Goal: Task Accomplishment & Management: Manage account settings

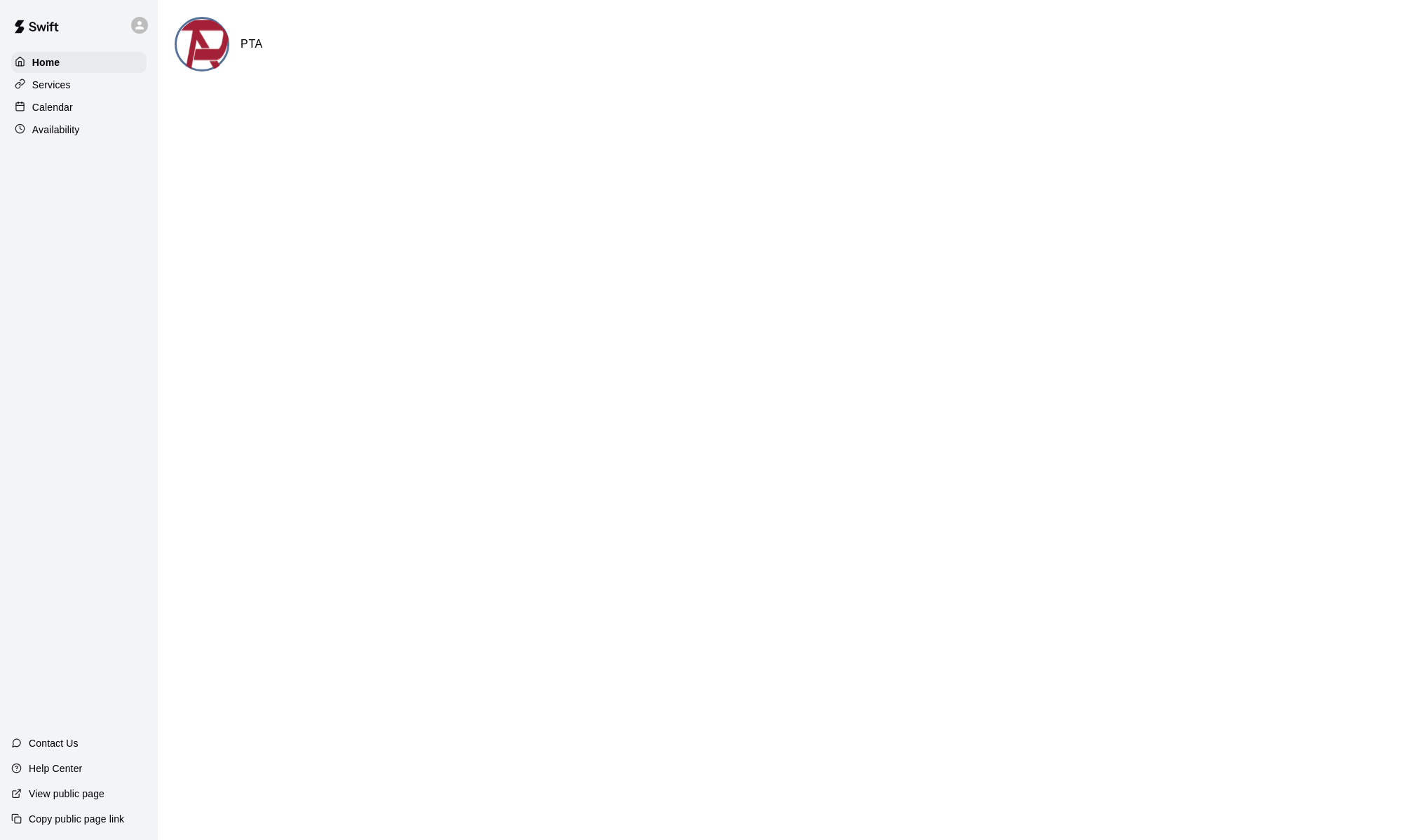
click at [194, 41] on img at bounding box center [203, 45] width 53 height 53
click at [64, 70] on div "Home" at bounding box center [79, 63] width 136 height 21
click at [98, 111] on div "Calendar" at bounding box center [79, 107] width 136 height 21
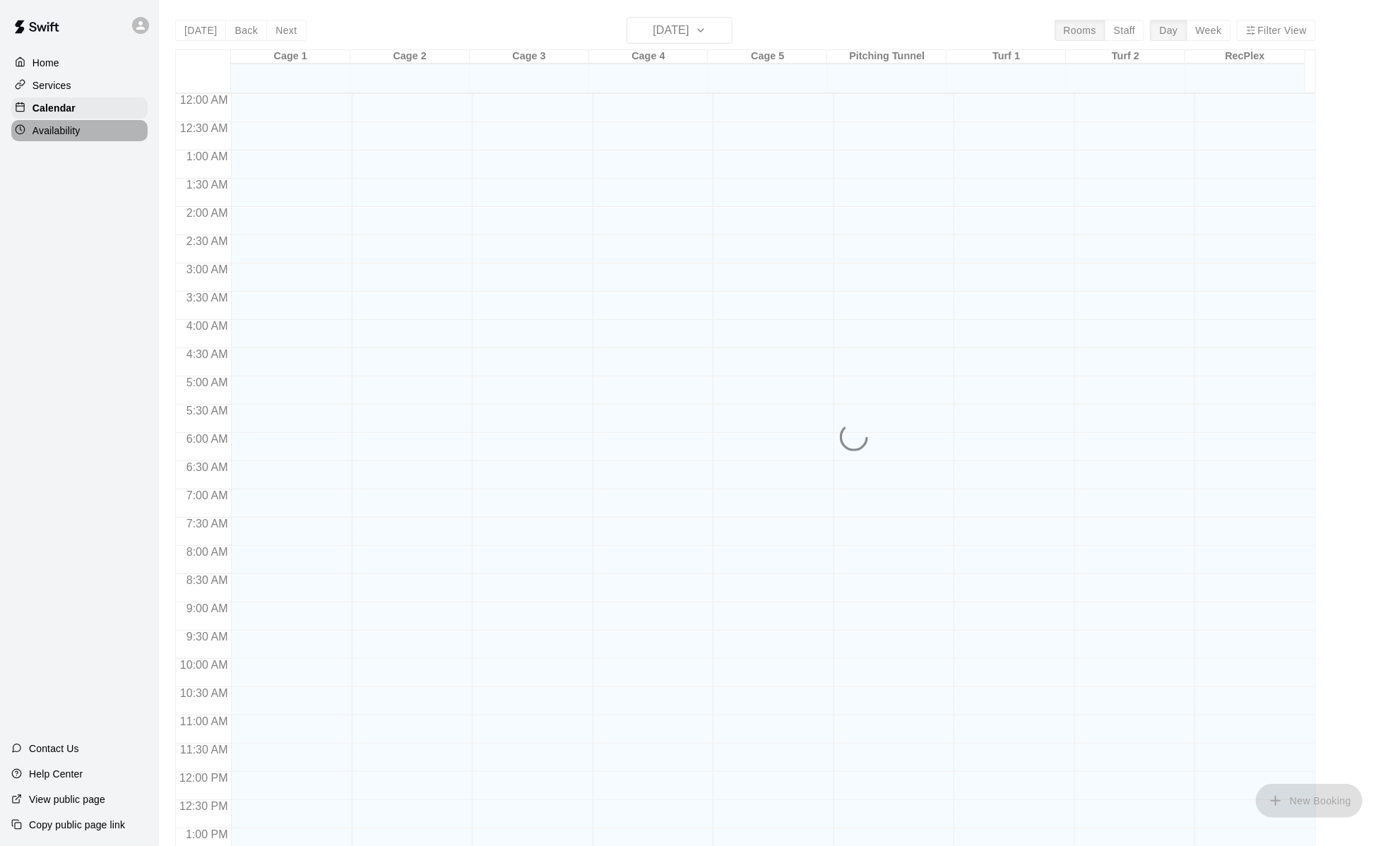
click at [83, 130] on div "Availability" at bounding box center [80, 130] width 137 height 21
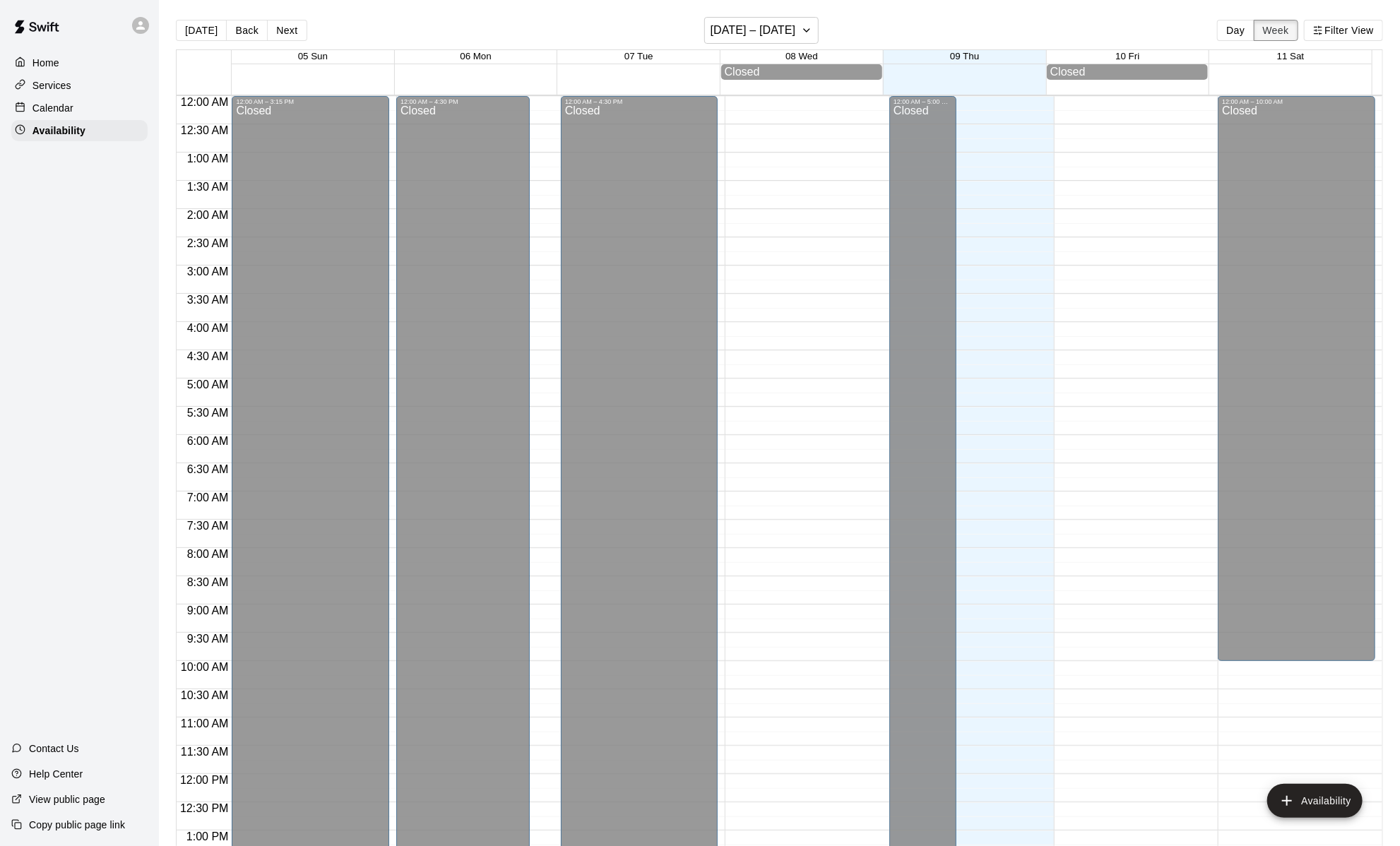
scroll to position [587, 0]
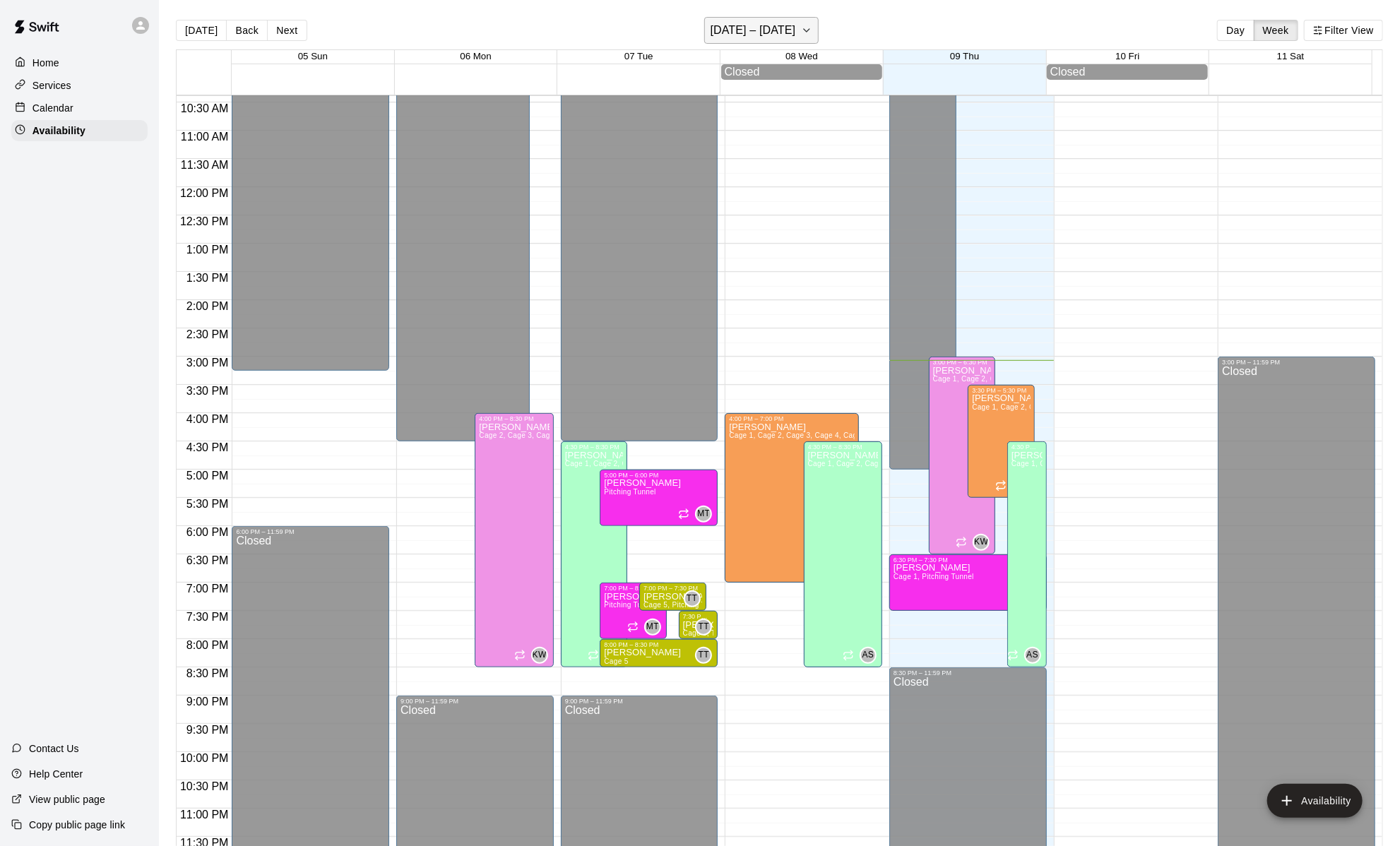
click at [802, 20] on button "[DATE] – [DATE]" at bounding box center [762, 30] width 115 height 27
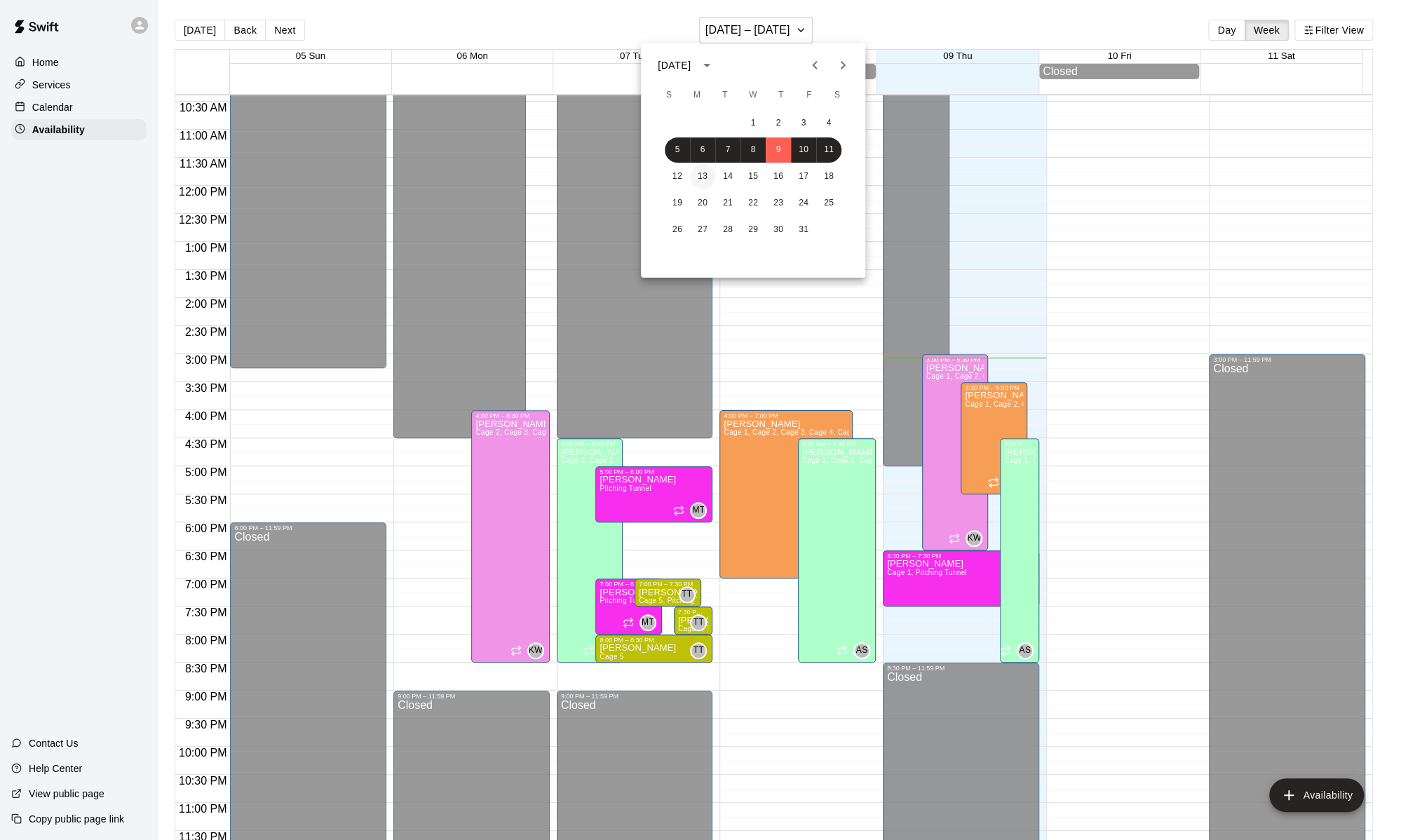
click at [709, 171] on button "13" at bounding box center [702, 176] width 26 height 26
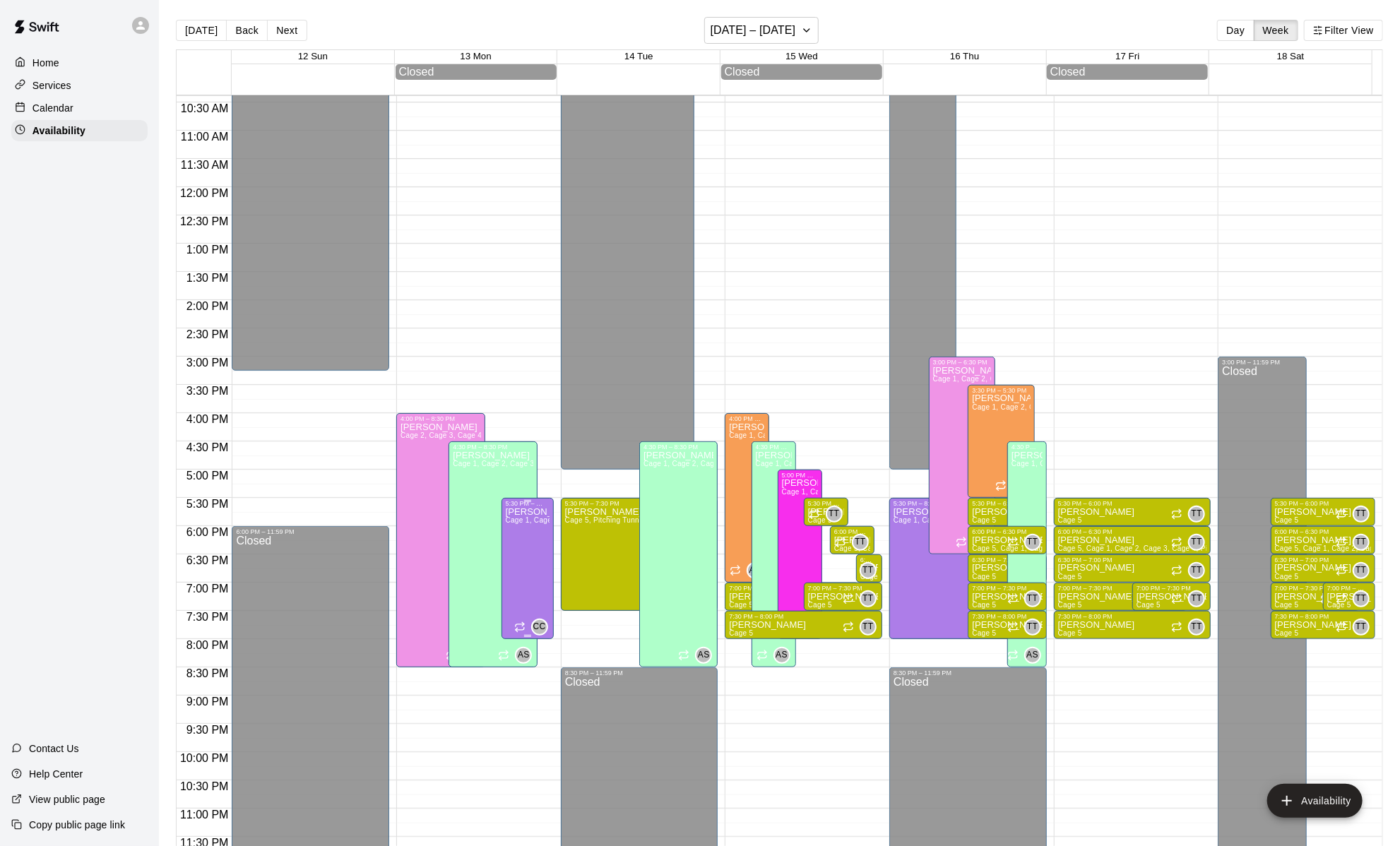
drag, startPoint x: 526, startPoint y: 590, endPoint x: 515, endPoint y: 584, distance: 12.5
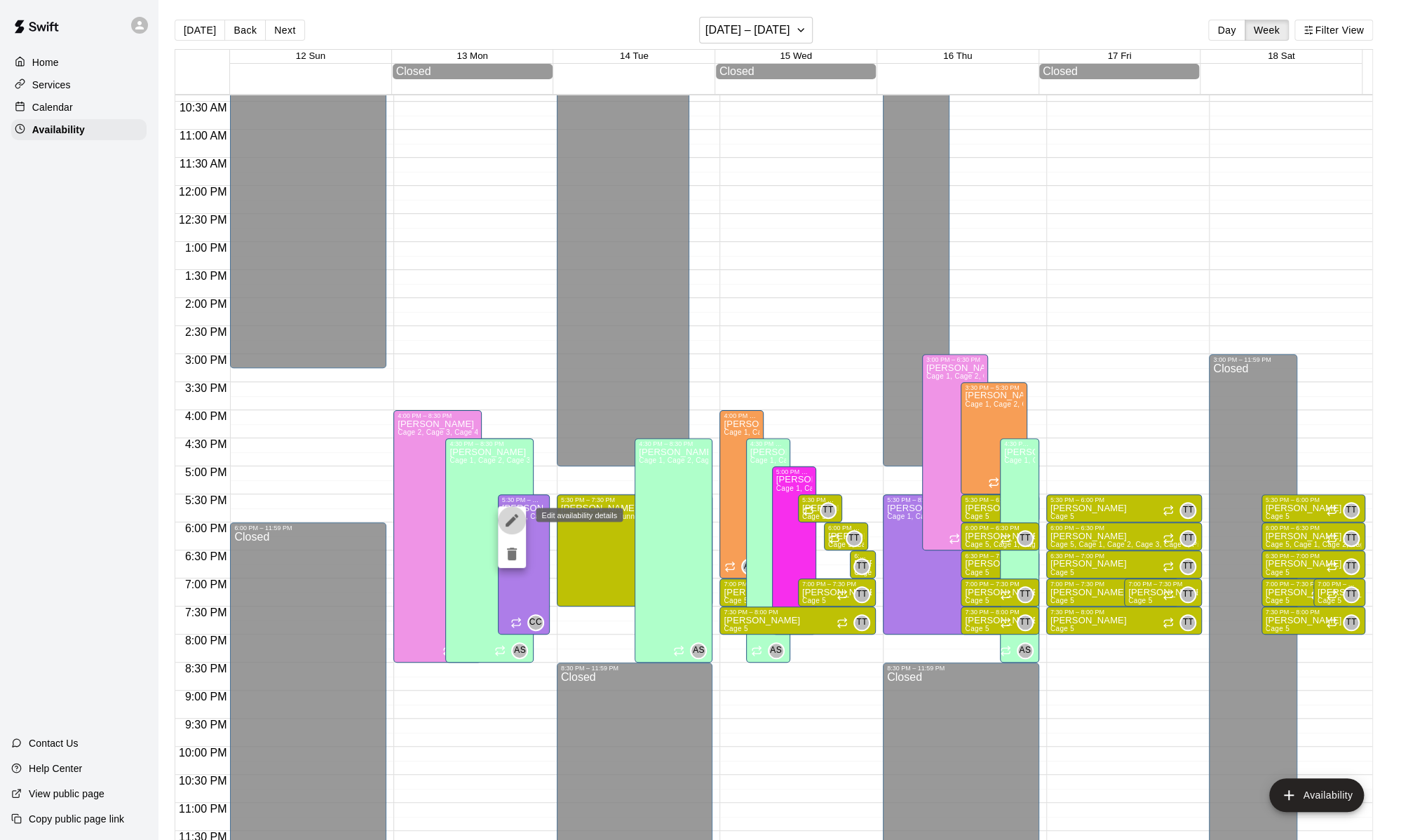
click at [519, 523] on icon "edit" at bounding box center [512, 519] width 17 height 17
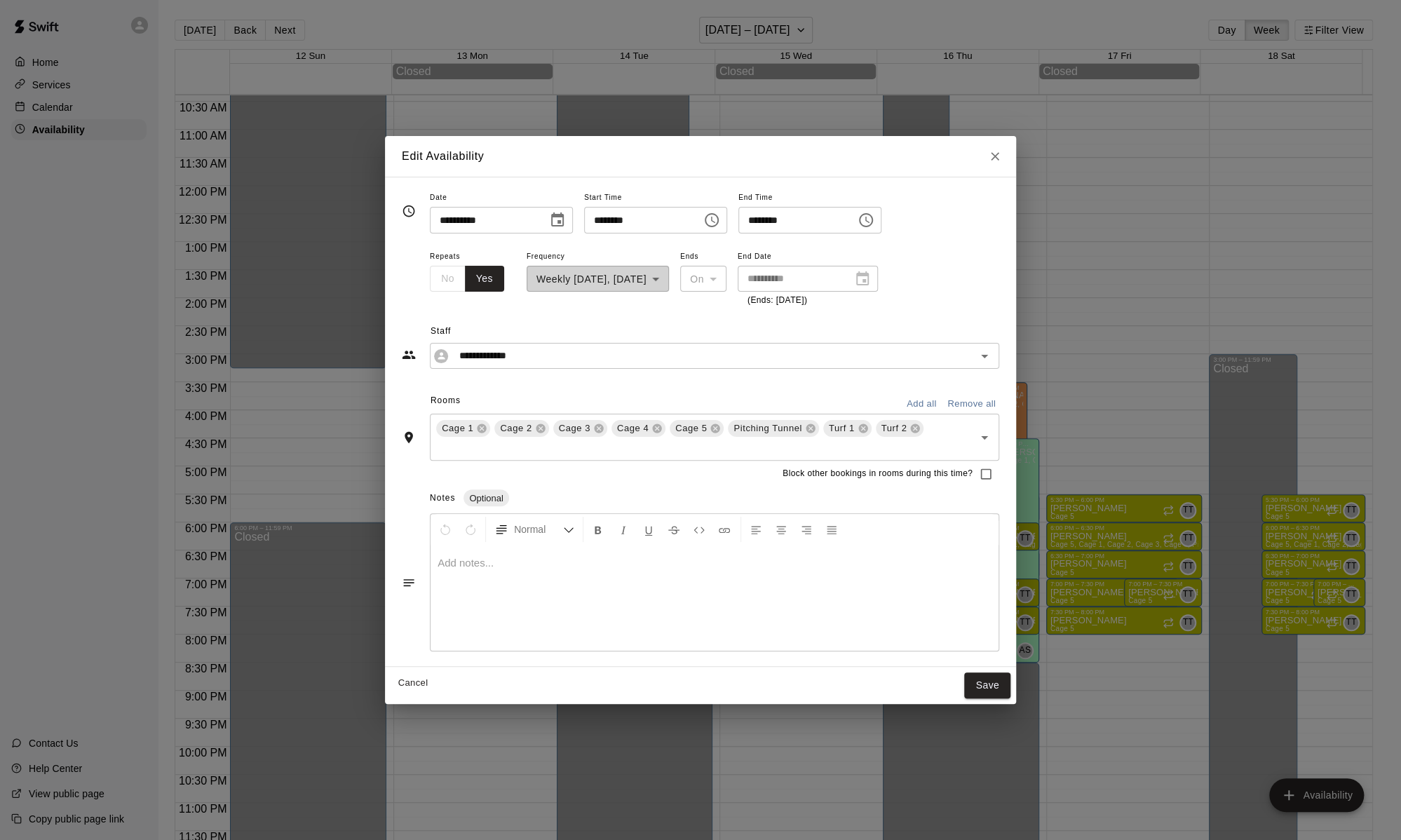
click at [997, 156] on icon "Close" at bounding box center [995, 157] width 14 height 14
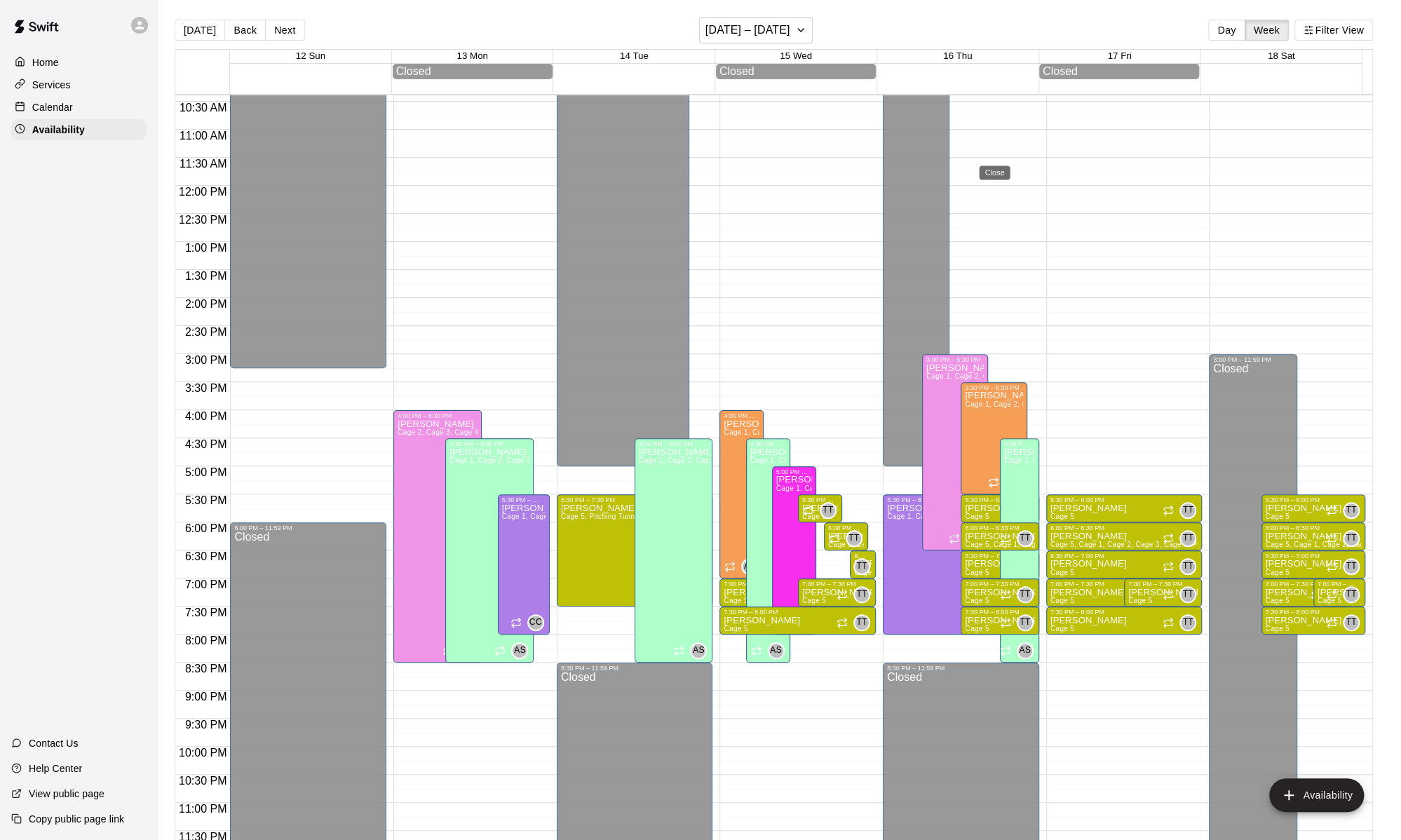
type input "**********"
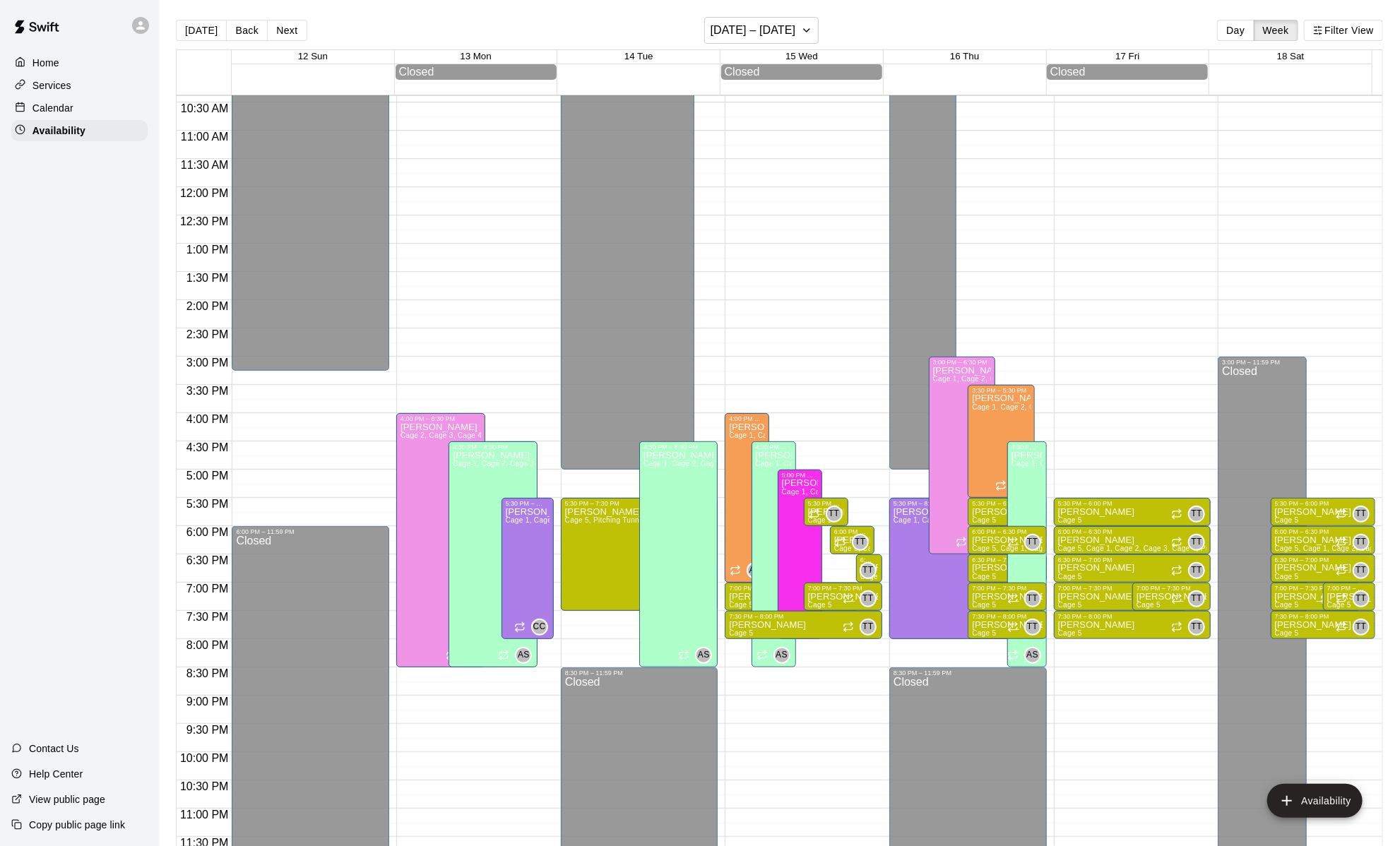
click at [76, 112] on div "Calendar" at bounding box center [80, 108] width 137 height 21
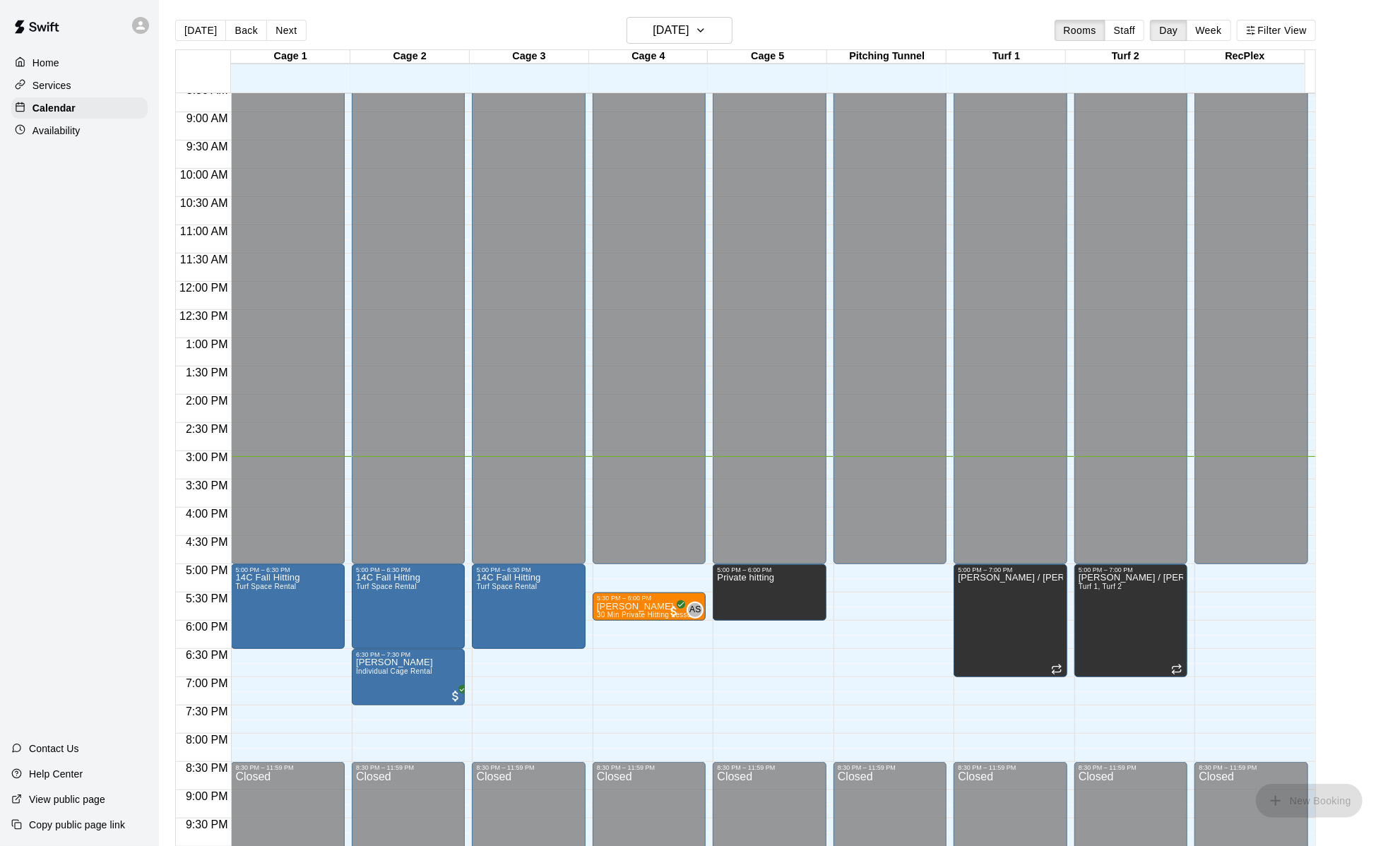
scroll to position [587, 0]
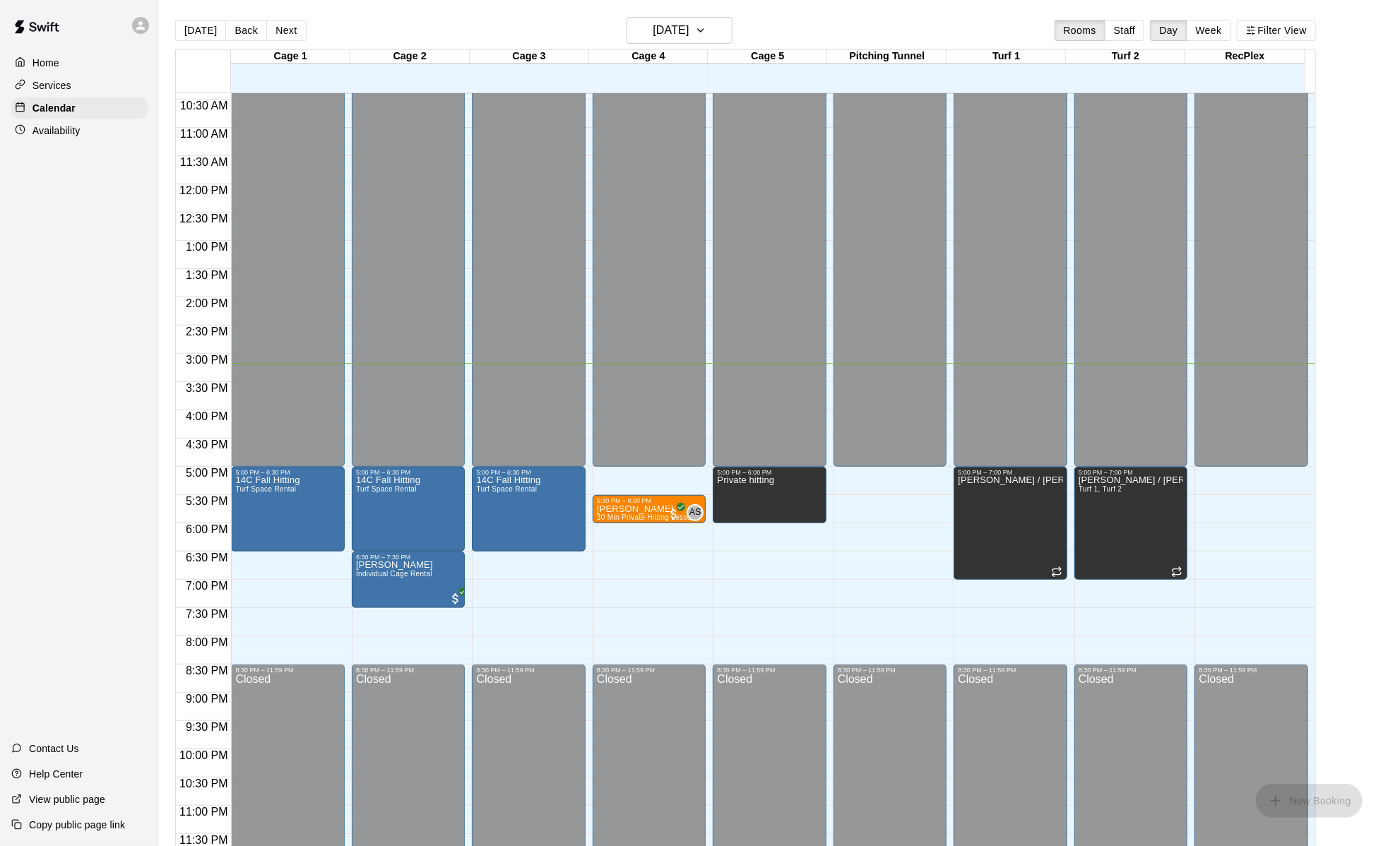
click at [596, 607] on div "12:00 AM – 5:00 PM Closed 5:30 PM – 6:00 PM [PERSON_NAME] 30 Min Private Hittin…" at bounding box center [649, 184] width 114 height 1356
